Goal: Information Seeking & Learning: Learn about a topic

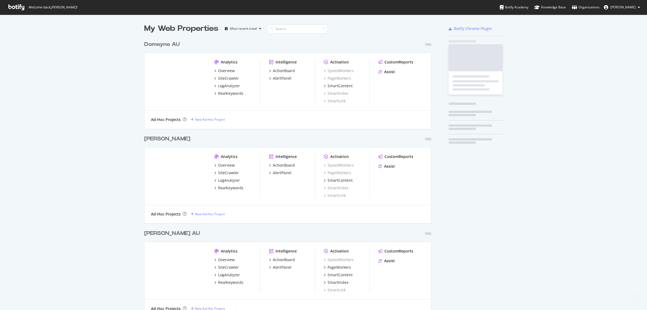
scroll to position [301, 286]
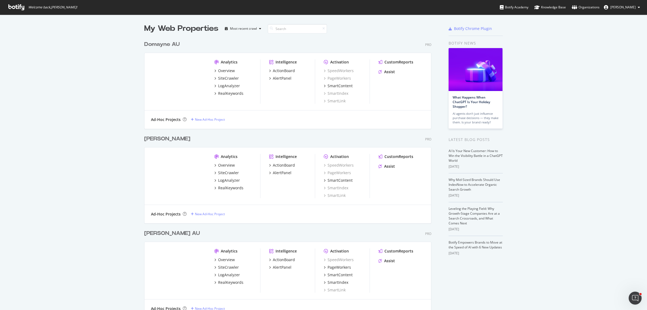
click at [115, 84] on div "My Web Properties Most recent crawl Domayne AU Pro Analytics Overview SiteCrawl…" at bounding box center [323, 182] width 647 height 334
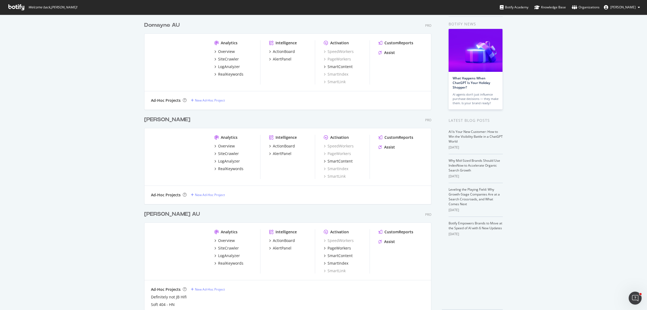
scroll to position [39, 0]
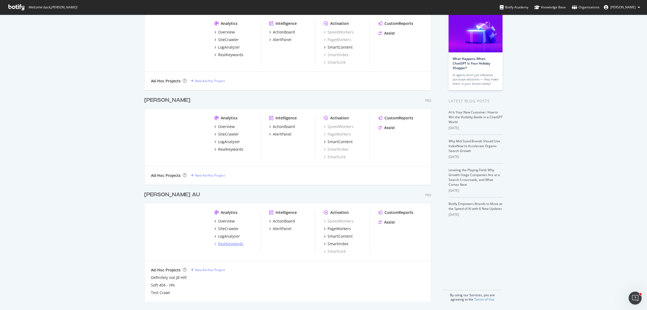
click at [219, 243] on div "RealKeywords" at bounding box center [230, 243] width 25 height 5
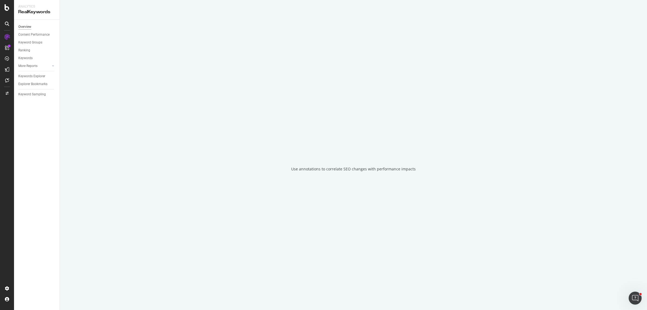
click at [27, 27] on div "Overview" at bounding box center [24, 27] width 13 height 6
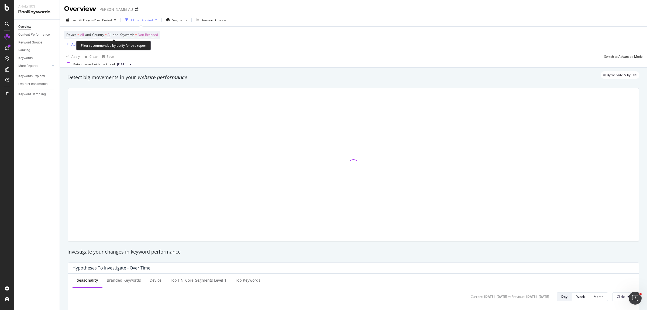
click at [146, 34] on span "Non-Branded" at bounding box center [148, 35] width 20 height 8
click at [144, 46] on span "Non-Branded" at bounding box center [139, 47] width 22 height 5
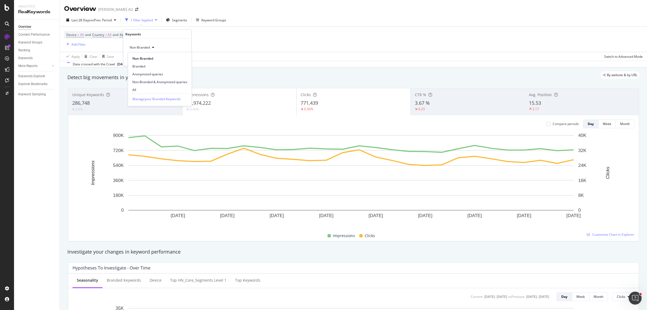
click at [136, 88] on span "All" at bounding box center [159, 89] width 55 height 5
click at [182, 59] on div "Apply" at bounding box center [183, 58] width 8 height 5
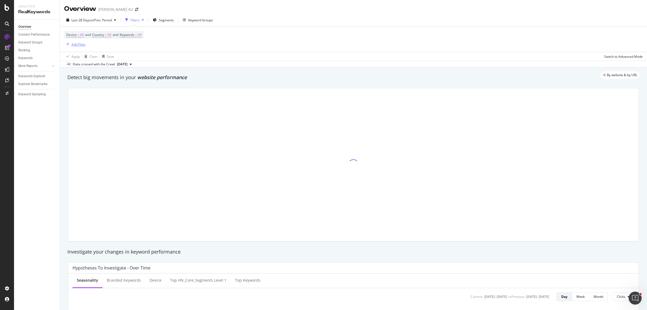
click at [85, 45] on div "Add Filter" at bounding box center [78, 44] width 14 height 5
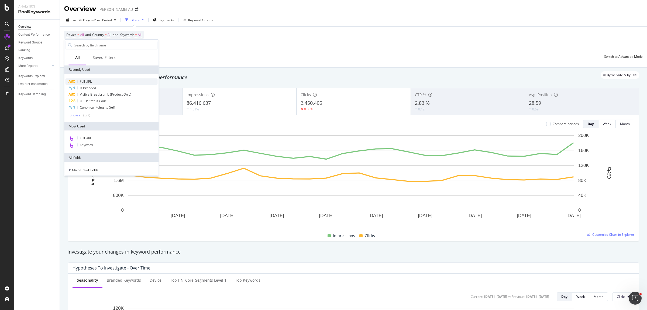
click at [95, 81] on div "Full URL" at bounding box center [112, 81] width 92 height 6
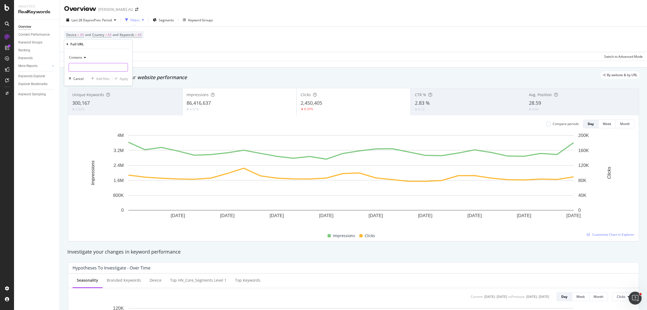
click at [95, 68] on input "text" at bounding box center [98, 67] width 59 height 9
paste input "[URL][DOMAIN_NAME]"
type input "[URL][DOMAIN_NAME]"
click at [120, 80] on div "Apply" at bounding box center [124, 78] width 8 height 5
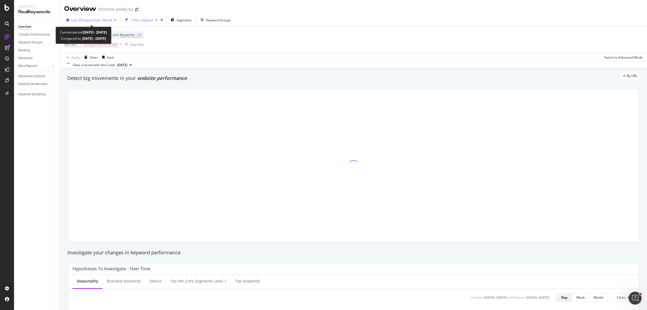
click at [89, 19] on span "Last 28 Days" at bounding box center [80, 20] width 19 height 5
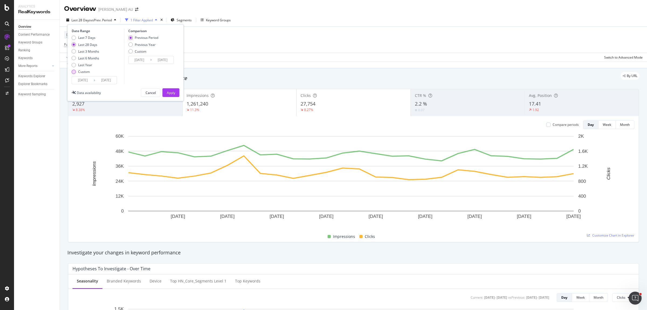
click at [76, 73] on div "Custom" at bounding box center [86, 71] width 28 height 5
click at [79, 81] on input "[DATE]" at bounding box center [83, 80] width 22 height 8
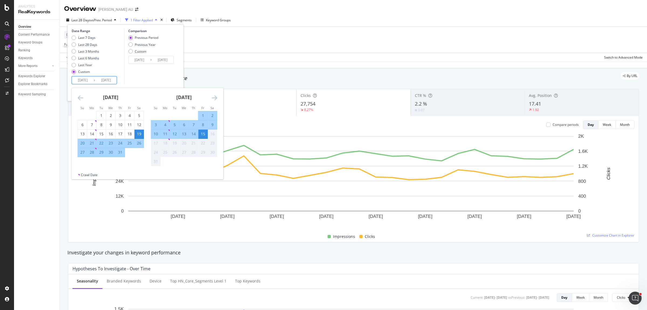
click at [83, 97] on div "[DATE] 1 2 3 4 5 6 7 8 9 10 11 12 13 14 15 16 17 18 19 20 21 22 23 24 25 26 27 …" at bounding box center [148, 130] width 152 height 84
click at [78, 96] on icon "Move backward to switch to the previous month." at bounding box center [81, 97] width 6 height 6
click at [77, 95] on div "[DATE] 1 2 3 4 5 6 7 8 9 10 11 12 13 14 15 16 17 18 19 20 21 22 23 24 25 26 27 …" at bounding box center [110, 122] width 73 height 69
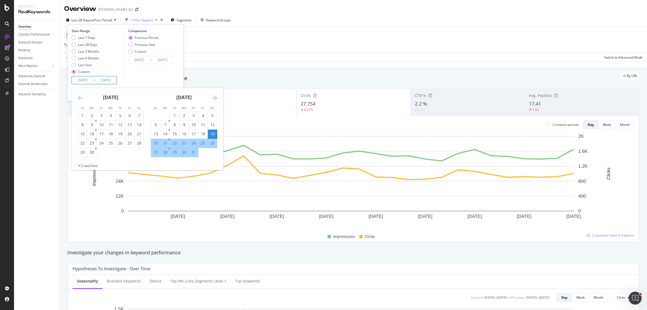
click at [77, 95] on div "[DATE] 1 2 3 4 5 6 7 8 9 10 11 12 13 14 15 16 17 18 19 20 21 22 23 24 25 26 27 …" at bounding box center [110, 122] width 73 height 69
click at [80, 97] on icon "Move backward to switch to the previous month." at bounding box center [81, 97] width 6 height 6
click at [81, 97] on icon "Move backward to switch to the previous month." at bounding box center [81, 97] width 6 height 6
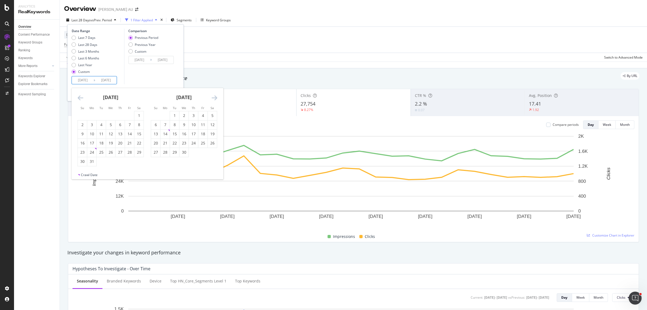
click at [80, 97] on icon "Move backward to switch to the previous month." at bounding box center [81, 97] width 6 height 6
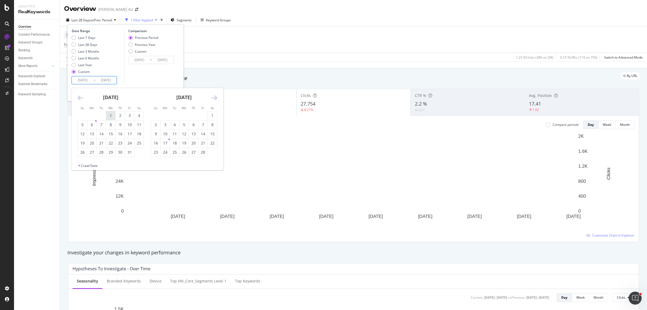
click at [111, 115] on div "1" at bounding box center [110, 115] width 9 height 5
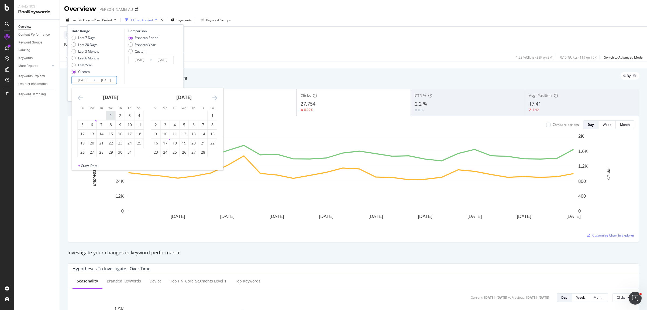
type input "[DATE]"
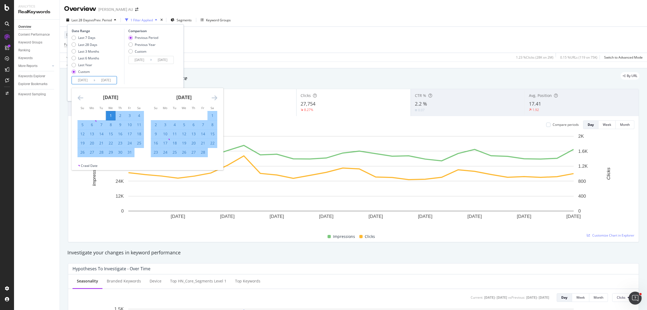
click at [214, 99] on icon "Move forward to switch to the next month." at bounding box center [215, 97] width 6 height 6
click at [214, 97] on icon "Move forward to switch to the next month." at bounding box center [215, 97] width 6 height 6
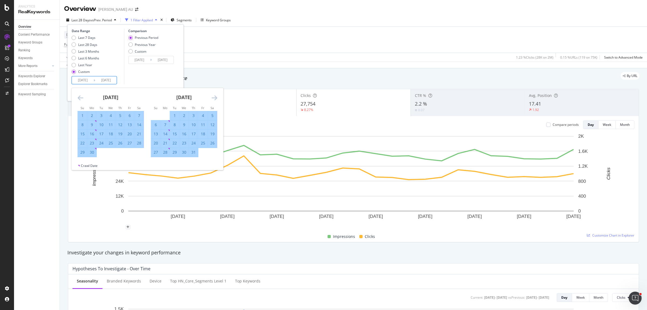
click at [93, 153] on div "30" at bounding box center [91, 151] width 9 height 5
type input "[DATE]"
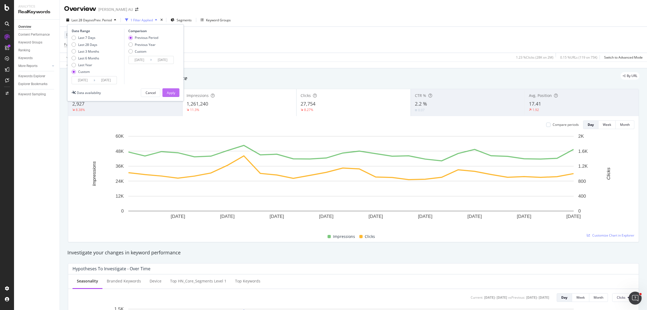
click at [174, 94] on div "Apply" at bounding box center [171, 92] width 8 height 5
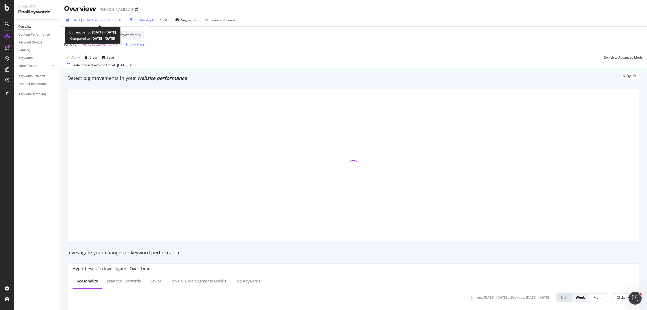
click at [111, 19] on span "vs Prev. Period" at bounding box center [105, 20] width 21 height 5
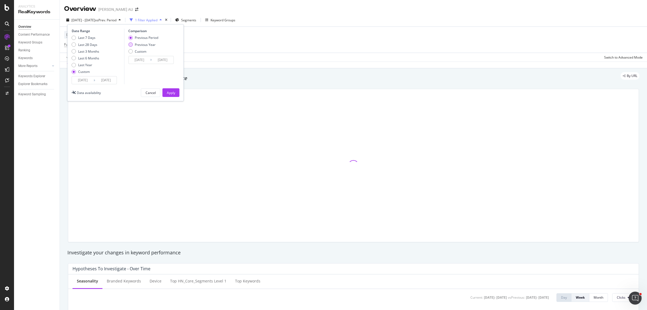
click at [145, 45] on div "Previous Year" at bounding box center [145, 44] width 21 height 5
type input "[DATE]"
click at [171, 97] on div "Date Range Last 7 Days Last 28 Days Last 3 Months Last 6 Months Last Year Custo…" at bounding box center [125, 62] width 117 height 77
click at [171, 95] on div "Apply" at bounding box center [171, 92] width 8 height 8
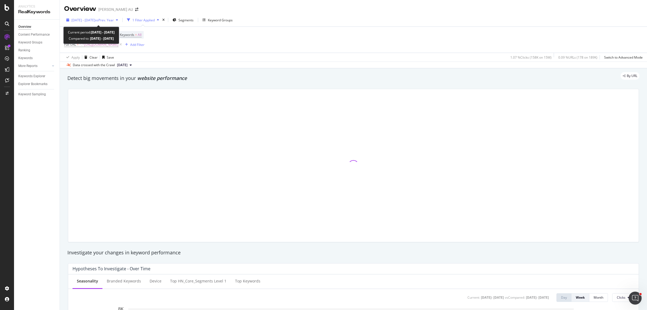
click at [107, 19] on span "vs Prev. Year" at bounding box center [104, 20] width 19 height 5
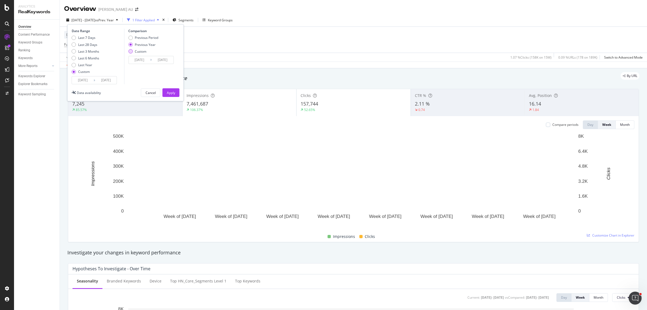
click at [130, 53] on div "Custom" at bounding box center [130, 51] width 4 height 4
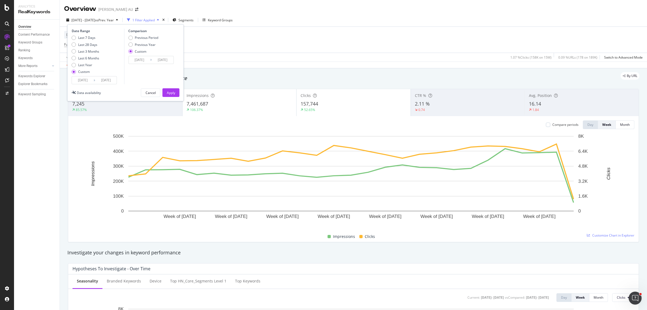
click at [134, 64] on div "Comparison Previous Period Previous Year Custom [DATE] Navigate forward to inte…" at bounding box center [149, 57] width 51 height 56
click at [136, 62] on input "[DATE]" at bounding box center [140, 60] width 22 height 8
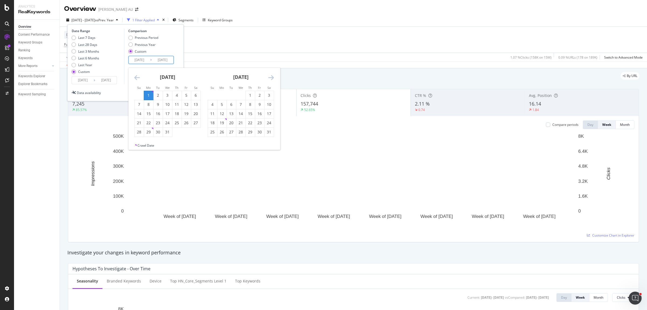
click at [138, 63] on input "[DATE]" at bounding box center [140, 60] width 22 height 8
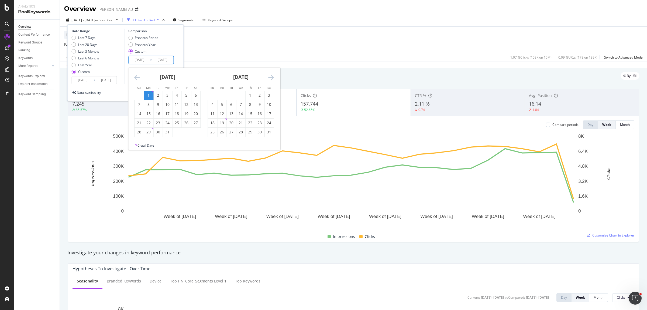
click at [139, 60] on input "[DATE]" at bounding box center [140, 60] width 22 height 8
drag, startPoint x: 135, startPoint y: 80, endPoint x: 138, endPoint y: 76, distance: 5.2
click at [135, 79] on icon "Move backward to switch to the previous month." at bounding box center [137, 77] width 6 height 6
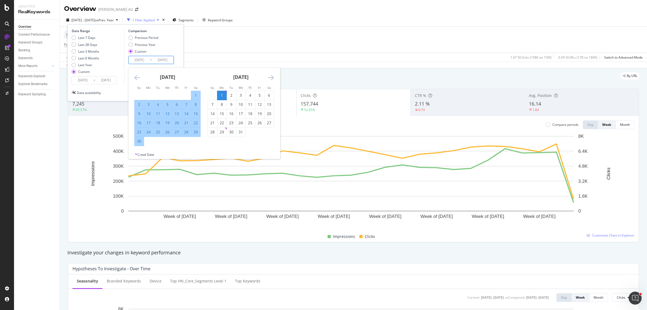
click at [138, 76] on icon "Move backward to switch to the previous month." at bounding box center [137, 77] width 6 height 6
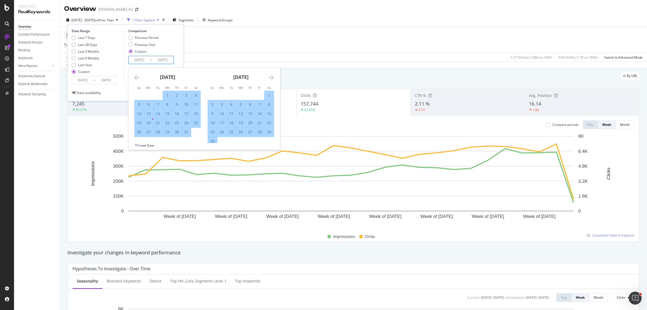
click at [138, 76] on icon "Move backward to switch to the previous month." at bounding box center [137, 77] width 6 height 6
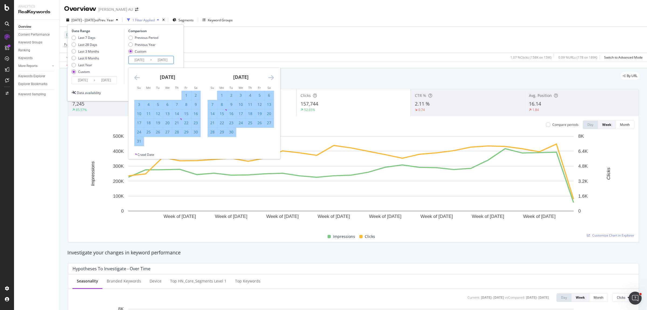
click at [138, 76] on icon "Move backward to switch to the previous month." at bounding box center [137, 77] width 6 height 6
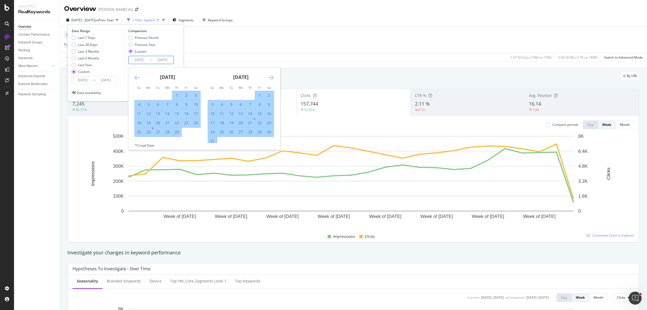
click at [138, 76] on icon "Move backward to switch to the previous month." at bounding box center [137, 77] width 6 height 6
click at [148, 94] on div "1" at bounding box center [148, 95] width 9 height 5
type input "[DATE]"
click at [271, 74] on div "[DATE] 1 2 3 4 5 6 7 8 9 10 11 12 13 14 15 16 17 18 19 20 21 22 23 24 25 26 27 …" at bounding box center [204, 105] width 152 height 75
click at [270, 75] on icon "Move forward to switch to the next month." at bounding box center [271, 77] width 6 height 6
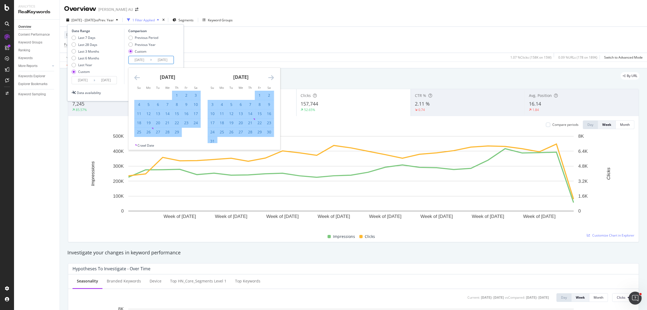
click at [270, 75] on icon "Move forward to switch to the next month." at bounding box center [271, 77] width 6 height 6
click at [270, 76] on icon "Move forward to switch to the next month." at bounding box center [271, 77] width 6 height 6
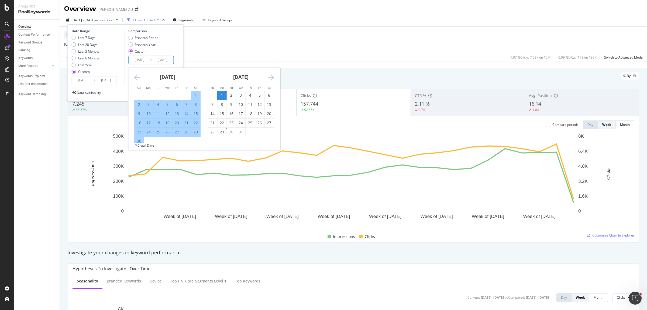
click at [139, 141] on div "30" at bounding box center [139, 140] width 9 height 5
type input "[DATE]"
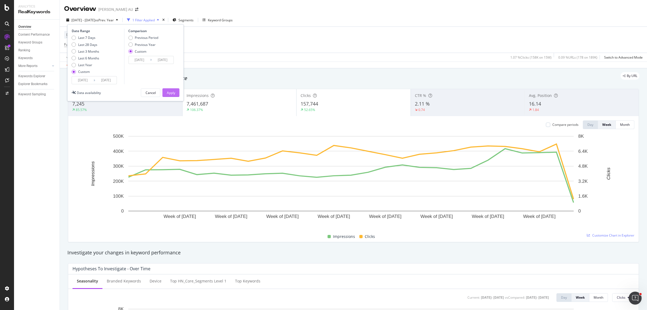
click at [172, 93] on div "Apply" at bounding box center [171, 92] width 8 height 5
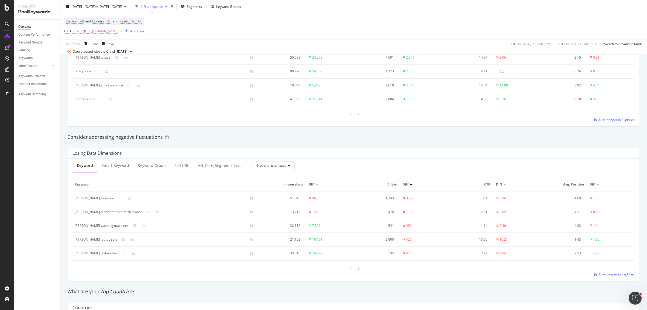
scroll to position [438, 0]
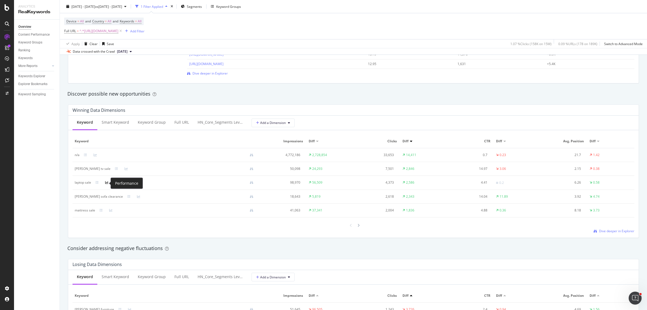
click at [108, 183] on icon at bounding box center [106, 182] width 3 height 3
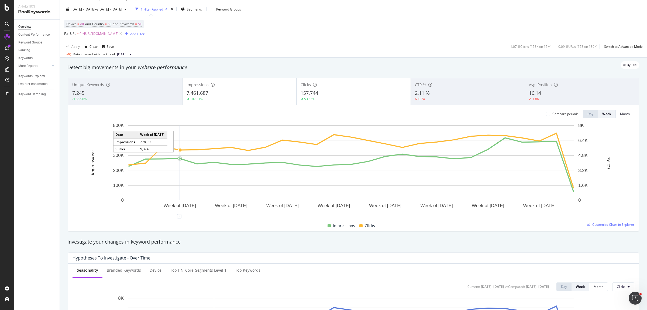
scroll to position [0, 0]
